Goal: Task Accomplishment & Management: Manage account settings

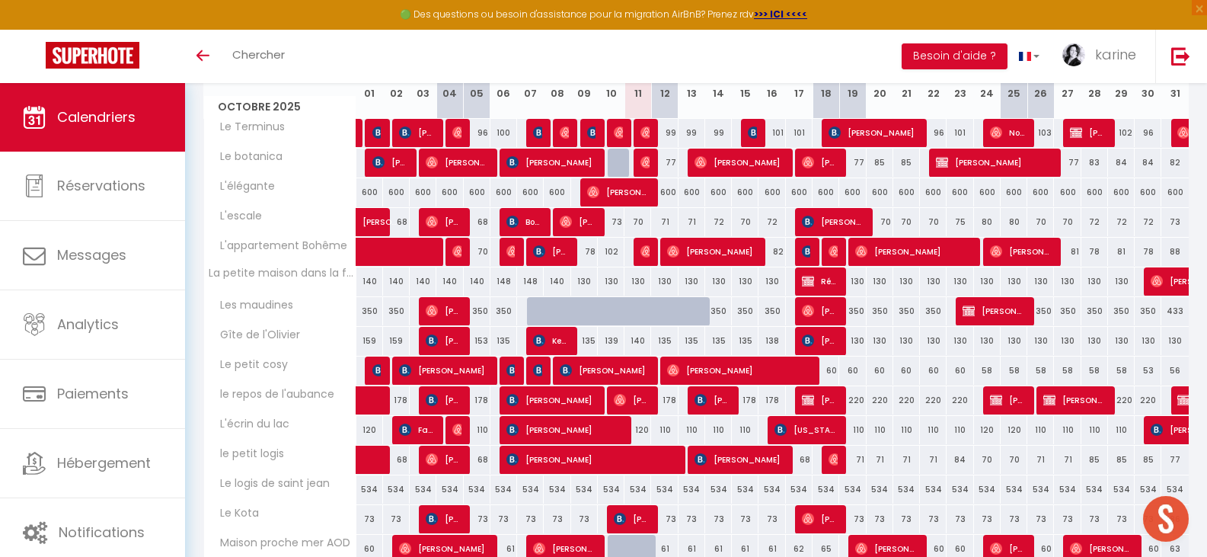
scroll to position [448, 0]
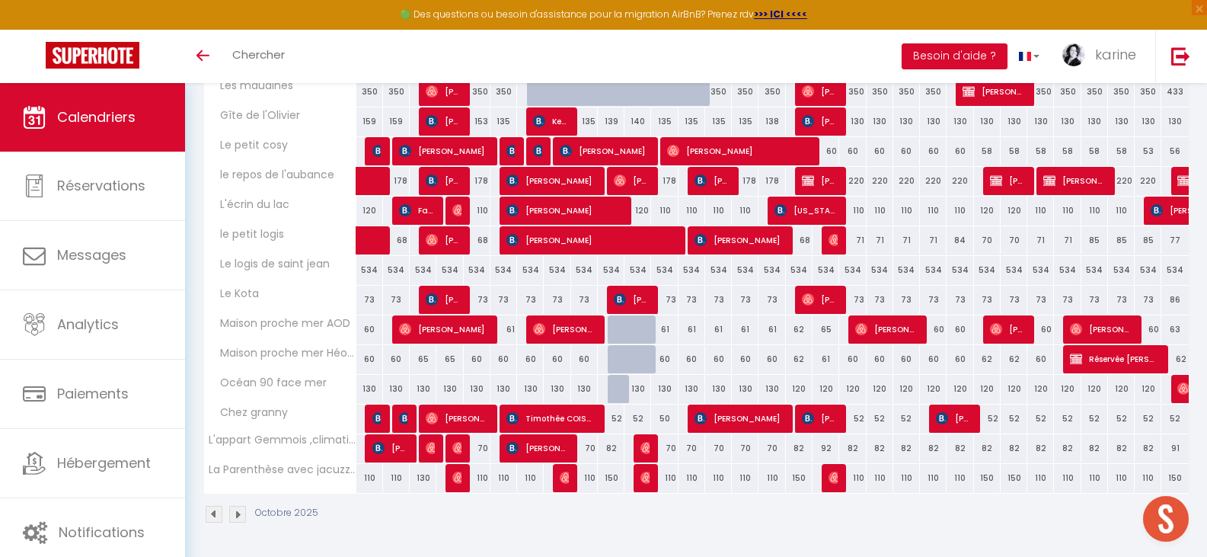
drag, startPoint x: 613, startPoint y: 391, endPoint x: 711, endPoint y: 354, distance: 104.4
click at [613, 391] on div at bounding box center [621, 389] width 27 height 29
type input "130"
type input "Ven 10 Octobre 2025"
type input "Sam 11 Octobre 2025"
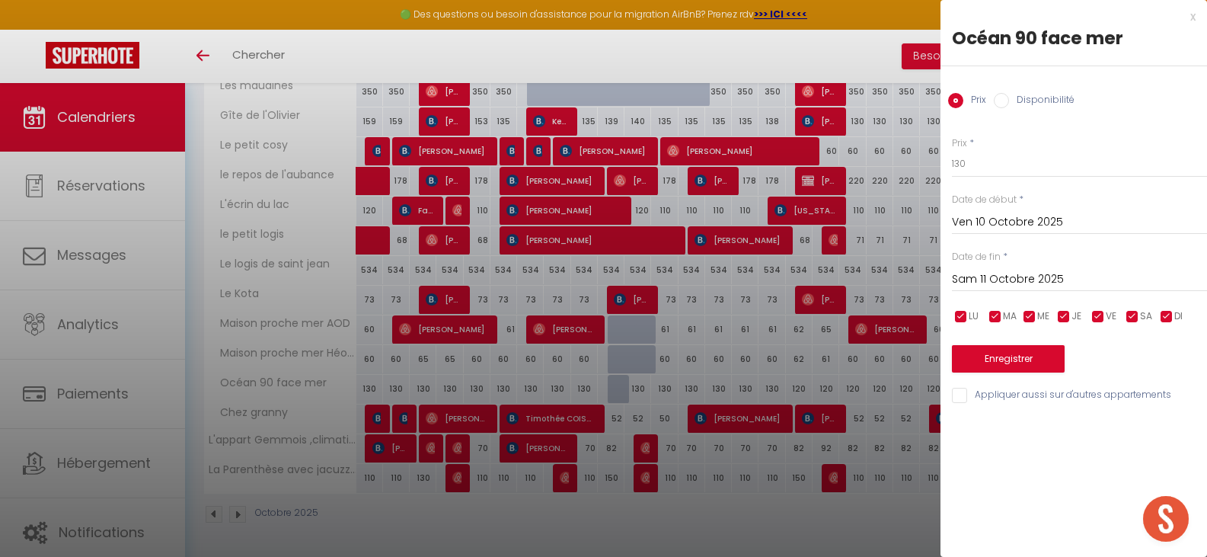
click at [1003, 102] on input "Disponibilité" at bounding box center [1001, 100] width 15 height 15
radio input "true"
radio input "false"
click at [1005, 361] on button "Enregistrer" at bounding box center [1008, 360] width 113 height 27
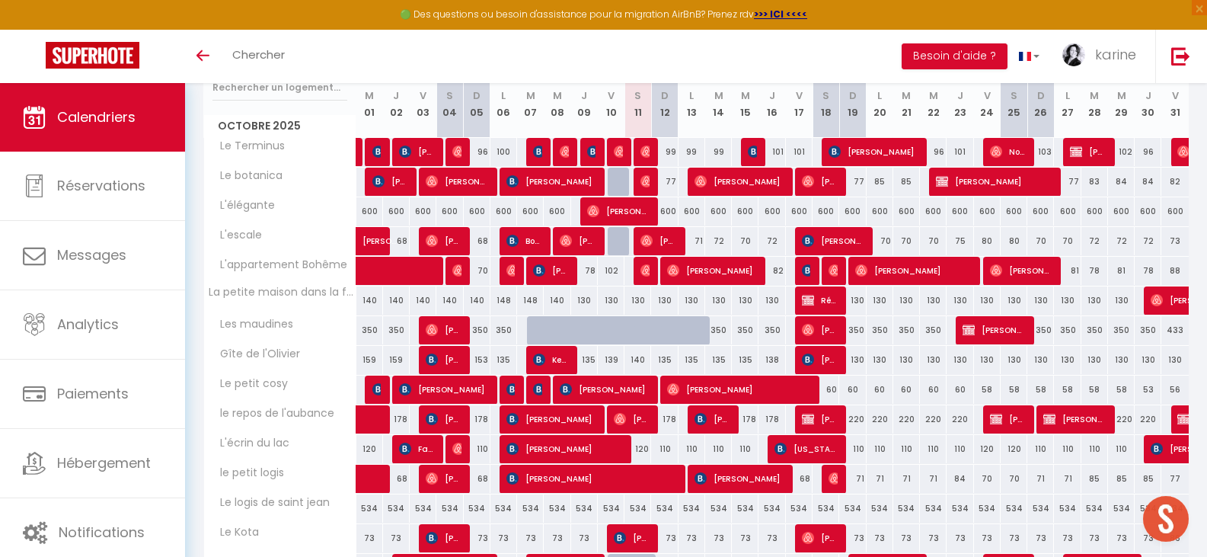
scroll to position [219, 0]
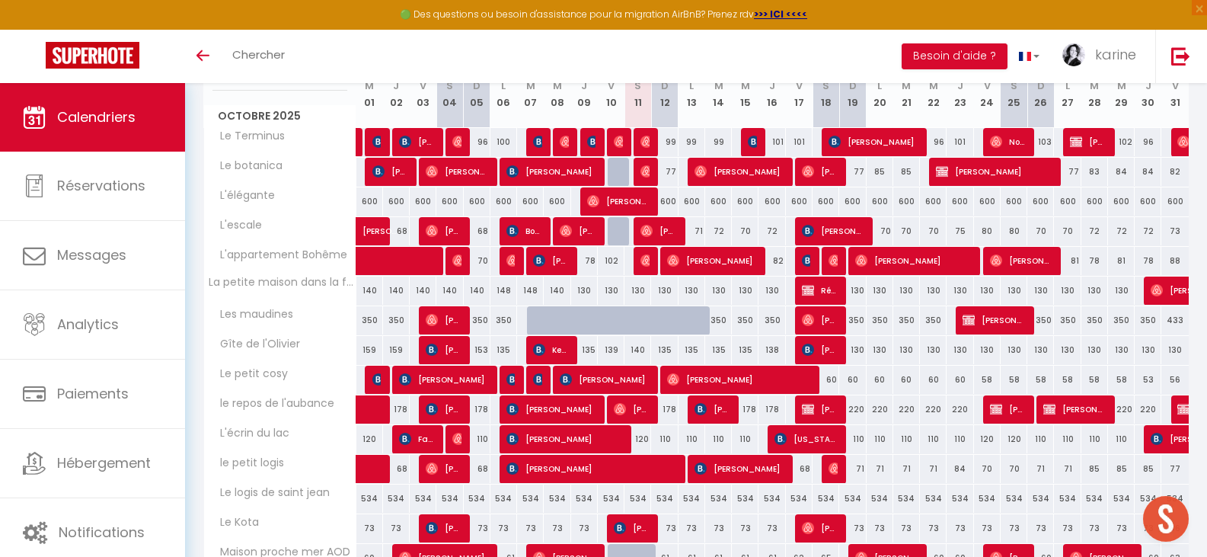
click at [619, 233] on div at bounding box center [621, 231] width 27 height 29
select select "1"
type input "Ven 10 Octobre 2025"
type input "Sam 11 Octobre 2025"
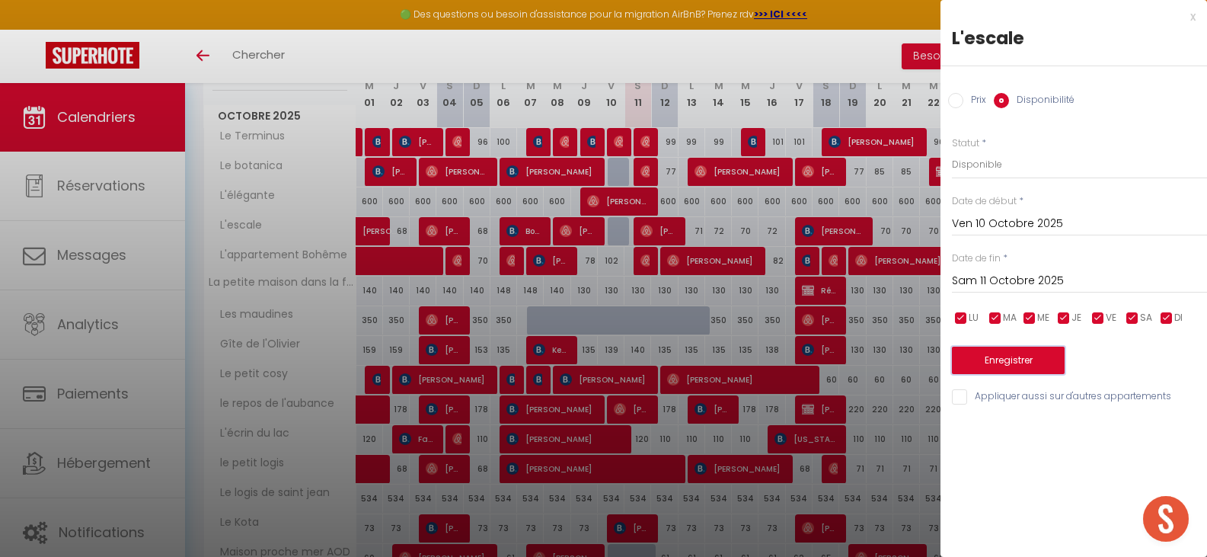
click at [1010, 360] on button "Enregistrer" at bounding box center [1008, 360] width 113 height 27
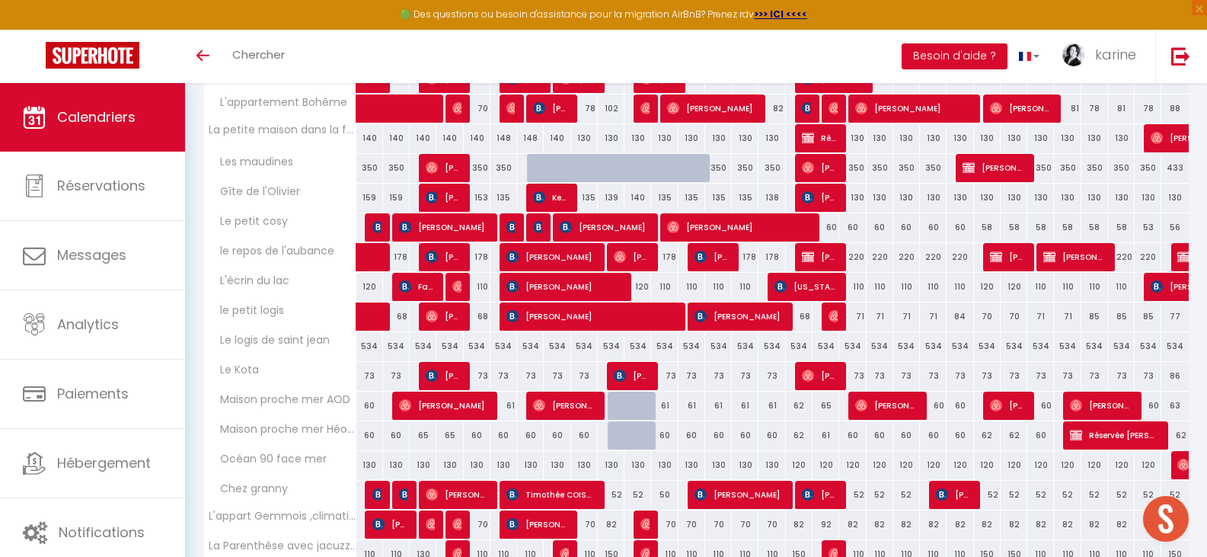
scroll to position [143, 0]
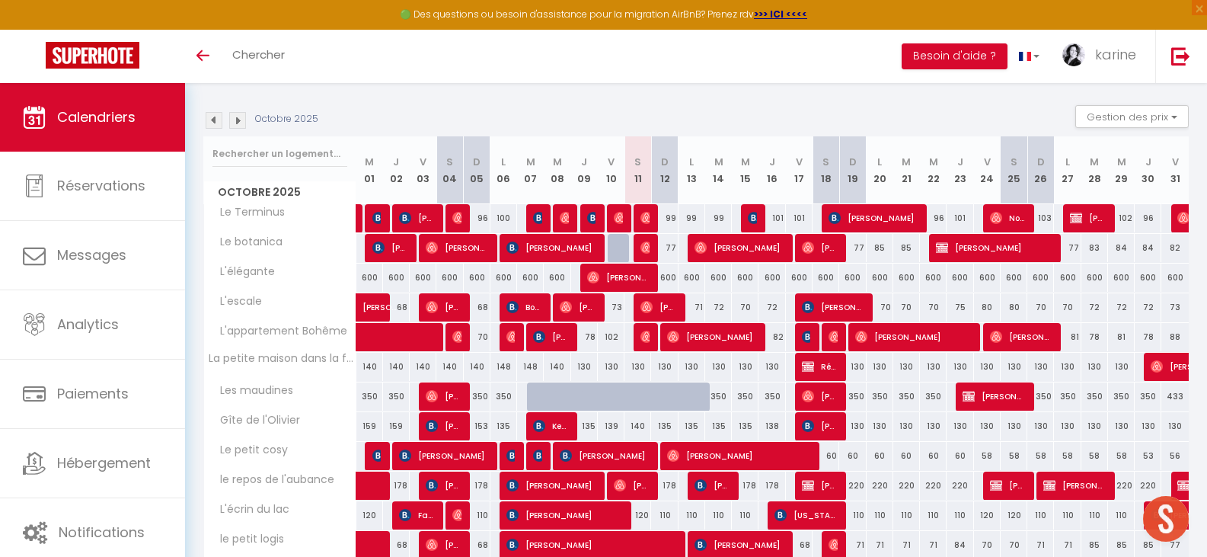
click at [241, 120] on img at bounding box center [237, 120] width 17 height 17
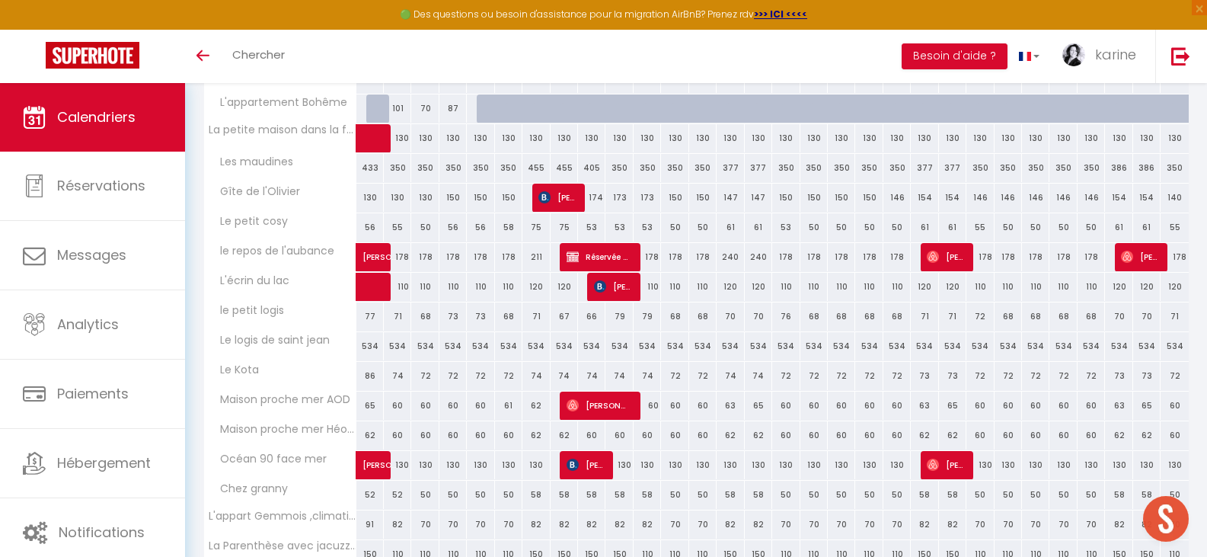
scroll to position [448, 0]
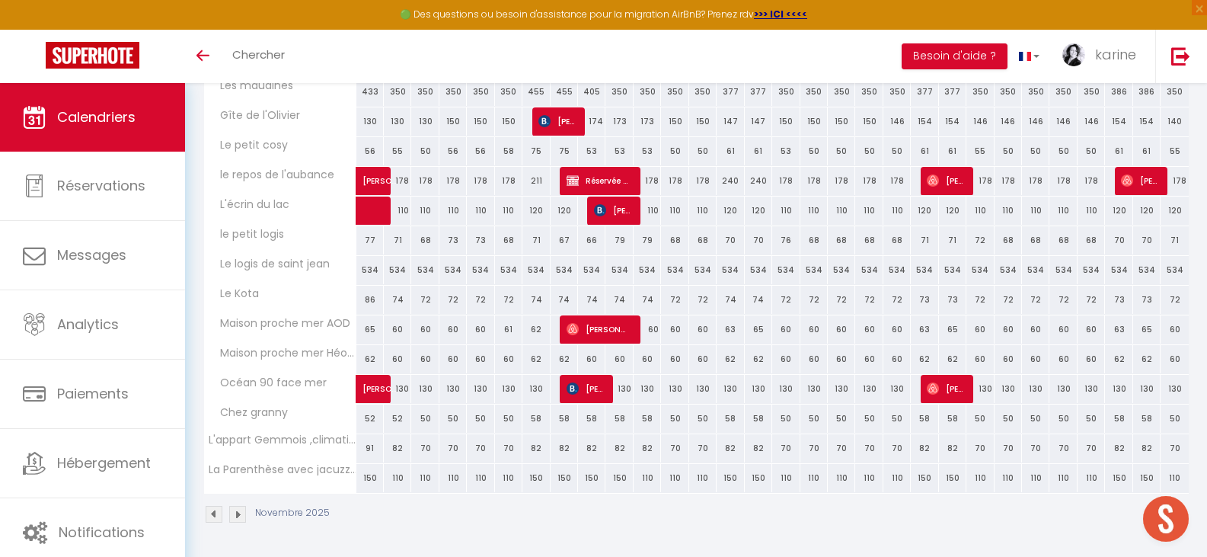
click at [237, 516] on img at bounding box center [237, 514] width 17 height 17
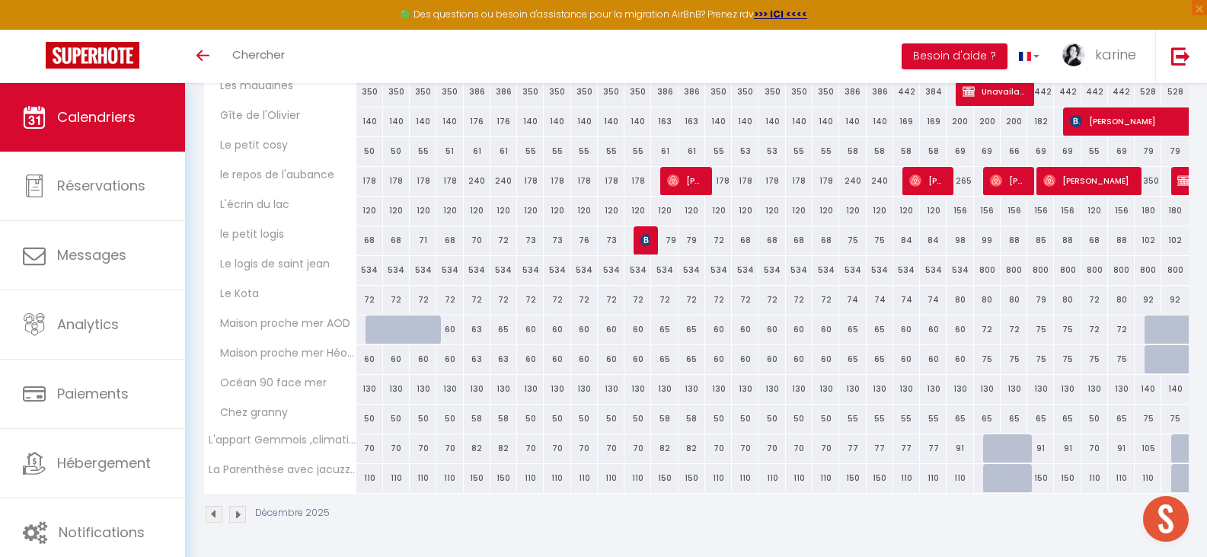
click at [213, 516] on img at bounding box center [214, 514] width 17 height 17
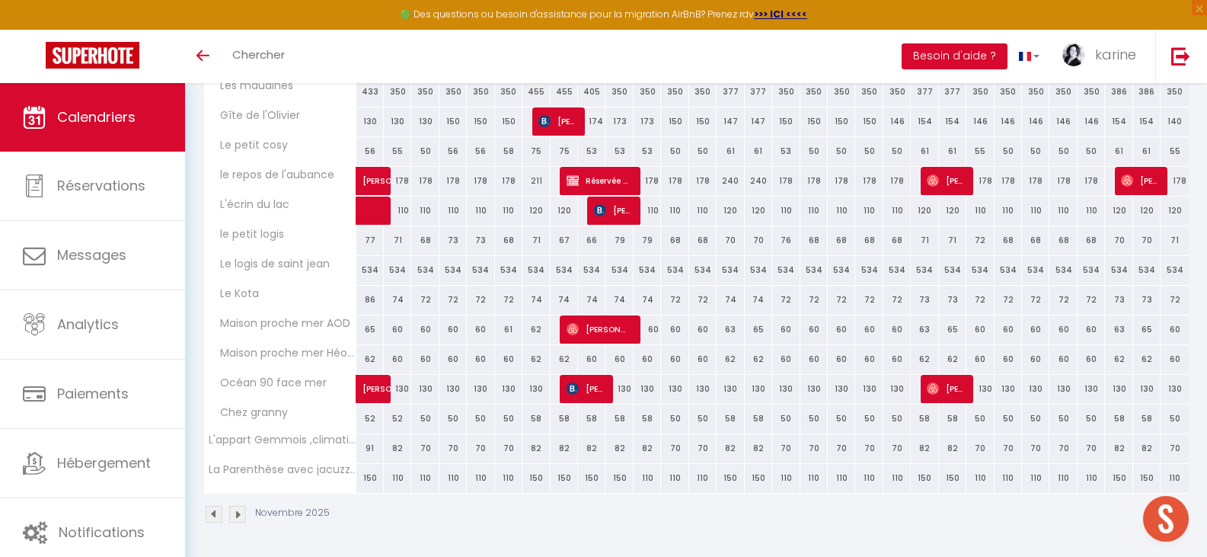
click at [213, 516] on img at bounding box center [214, 514] width 17 height 17
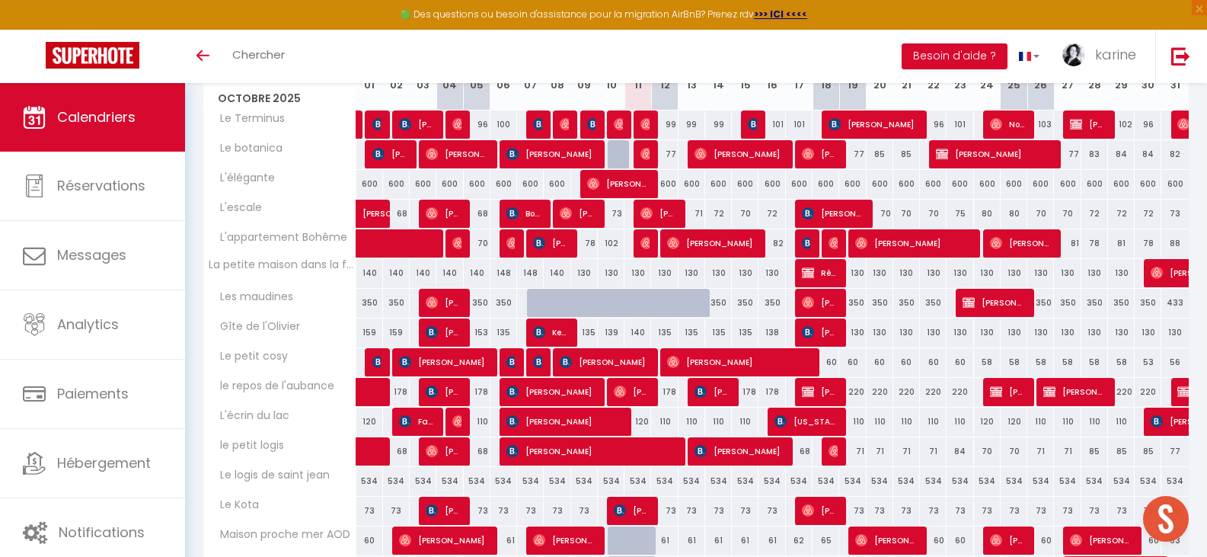
scroll to position [219, 0]
